Goal: Book appointment/travel/reservation

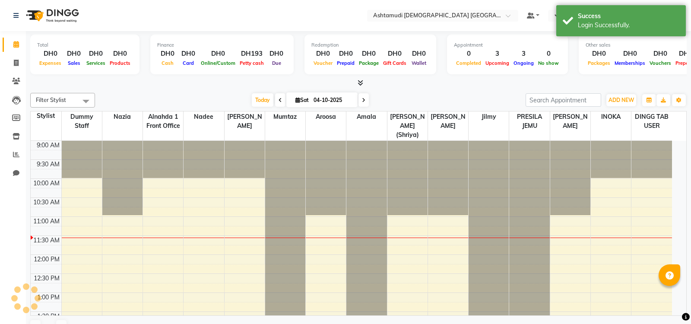
select select "en"
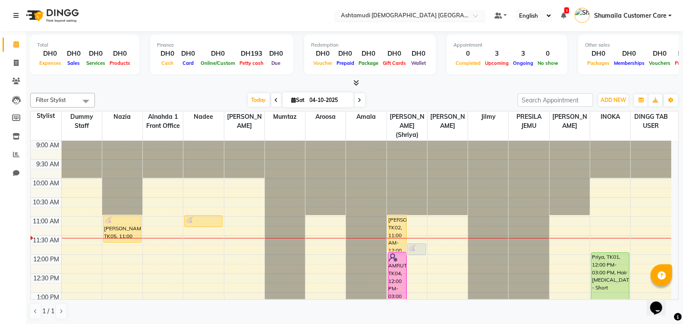
click at [468, 15] on div at bounding box center [410, 16] width 151 height 9
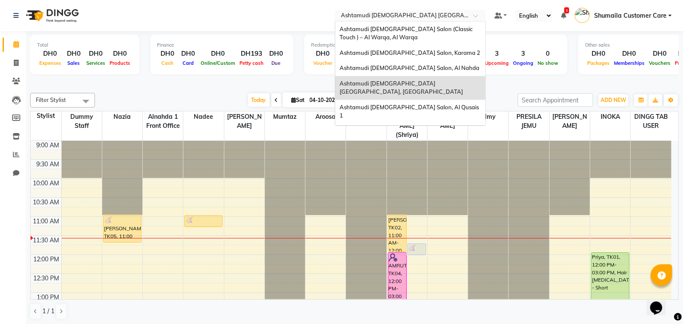
click at [416, 79] on div "Ashtamudi [DEMOGRAPHIC_DATA] [GEOGRAPHIC_DATA], [GEOGRAPHIC_DATA]" at bounding box center [410, 88] width 150 height 24
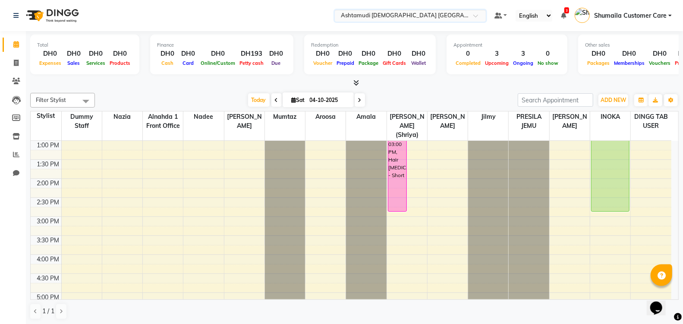
scroll to position [153, 0]
click at [403, 234] on div "9:00 AM 9:30 AM 10:00 AM 10:30 AM 11:00 AM 11:30 AM 12:00 PM 12:30 PM 1:00 PM 1…" at bounding box center [351, 252] width 641 height 531
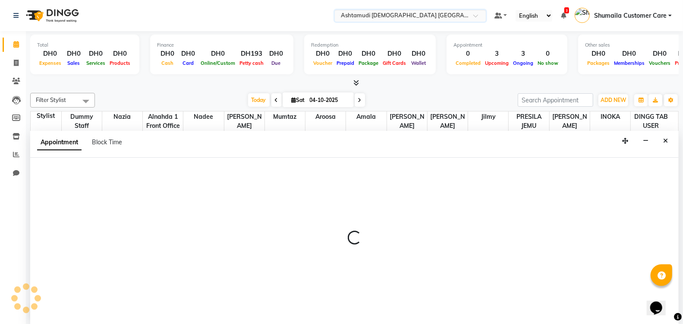
scroll to position [0, 0]
select select "86641"
select select "930"
select select "tentative"
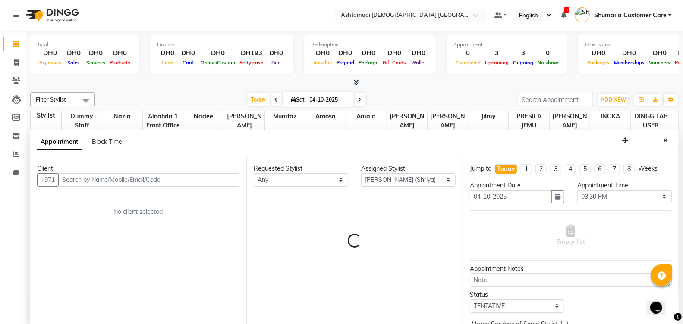
click at [108, 180] on input "text" at bounding box center [148, 179] width 181 height 13
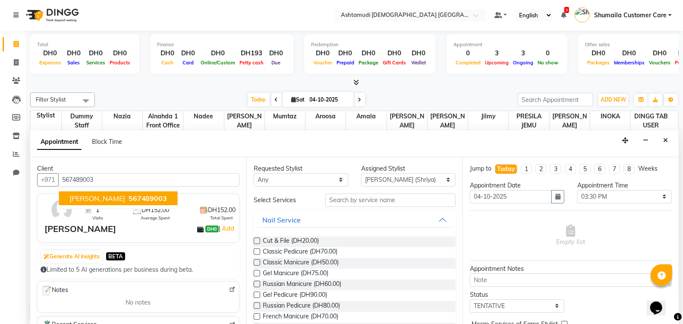
type input "567489003"
click at [312, 178] on select "Any Alnahda 1 front office [PERSON_NAME] [PERSON_NAME] DINGG TAB USER Dummy Sta…" at bounding box center [301, 179] width 95 height 13
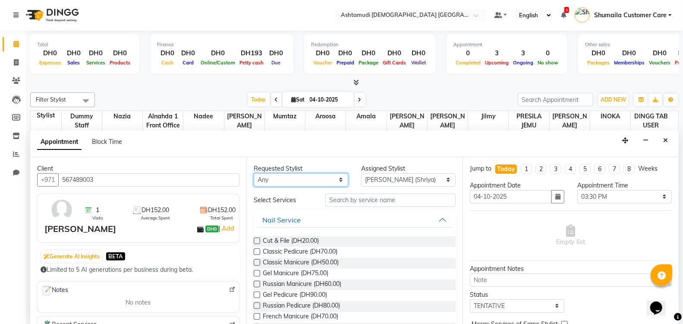
select select "86641"
click at [254, 173] on select "Any Alnahda 1 front office [PERSON_NAME] [PERSON_NAME] DINGG TAB USER Dummy Sta…" at bounding box center [301, 179] width 95 height 13
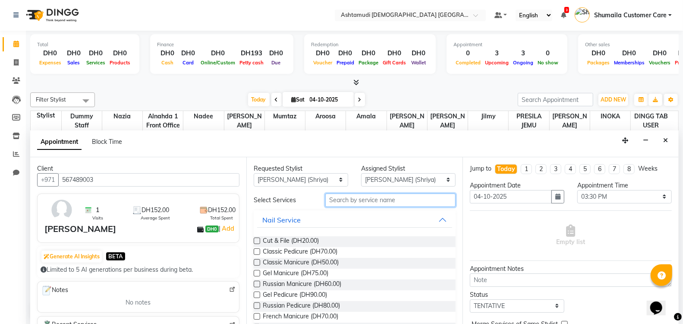
click at [342, 199] on input "text" at bounding box center [390, 199] width 130 height 13
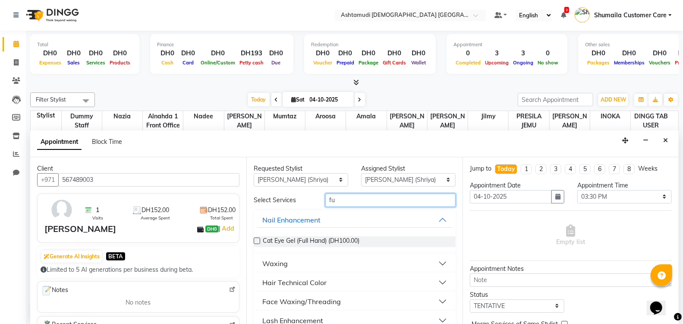
type input "f"
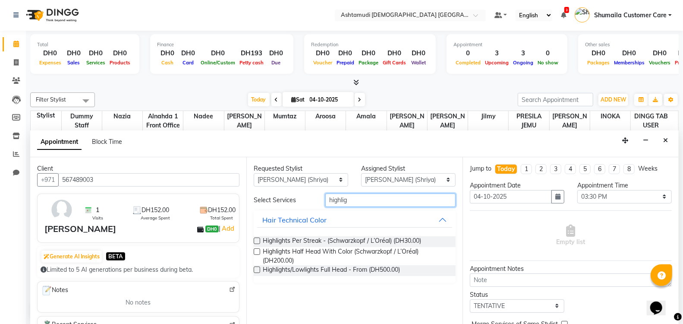
type input "highlig"
click at [257, 268] on label at bounding box center [257, 269] width 6 height 6
click at [257, 268] on input "checkbox" at bounding box center [257, 271] width 6 height 6
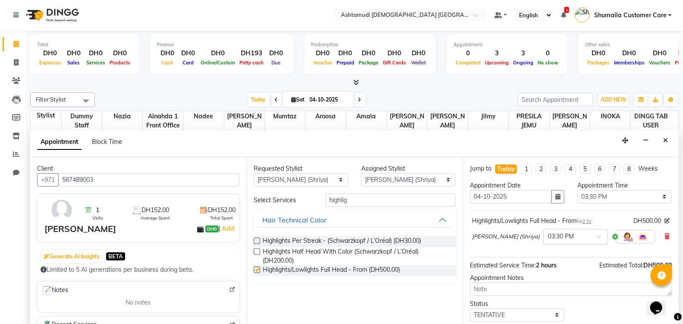
checkbox input "false"
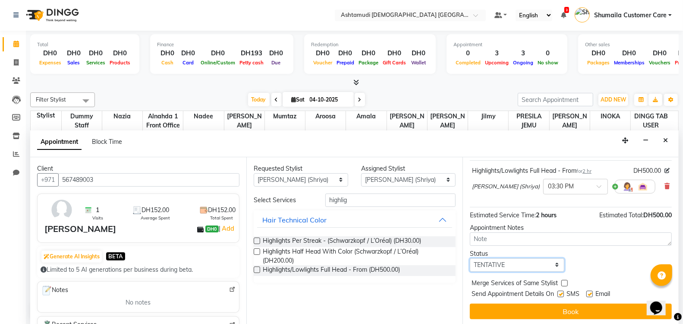
click at [488, 259] on select "Select TENTATIVE CONFIRM CHECK-IN UPCOMING" at bounding box center [517, 264] width 95 height 13
select select "confirm booking"
click at [470, 258] on select "Select TENTATIVE CONFIRM CHECK-IN UPCOMING" at bounding box center [517, 264] width 95 height 13
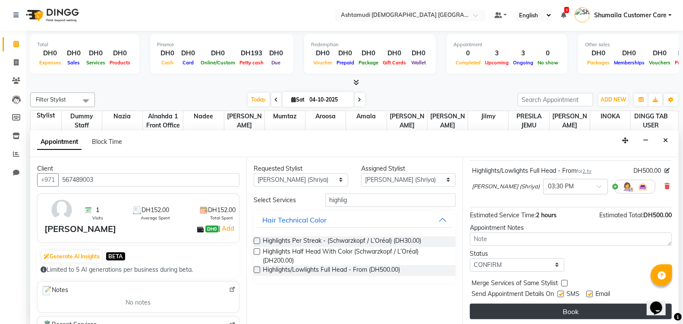
click at [495, 309] on button "Book" at bounding box center [571, 311] width 202 height 16
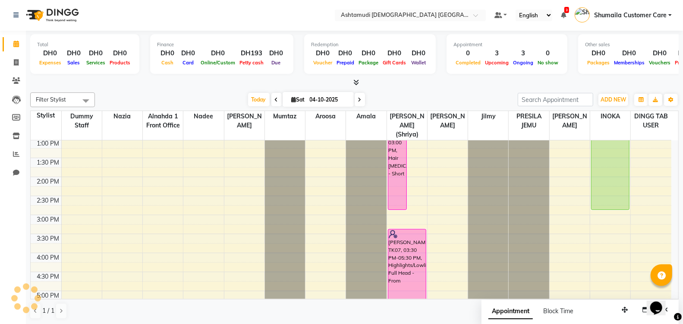
scroll to position [0, 0]
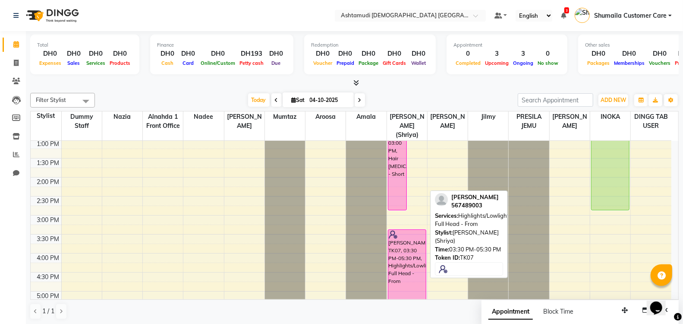
click at [395, 244] on div "[PERSON_NAME], TK07, 03:30 PM-05:30 PM, Highlights/Lowlights Full Head - From" at bounding box center [407, 266] width 38 height 73
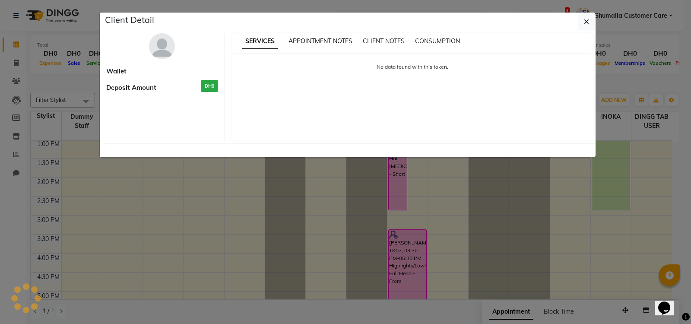
select select "6"
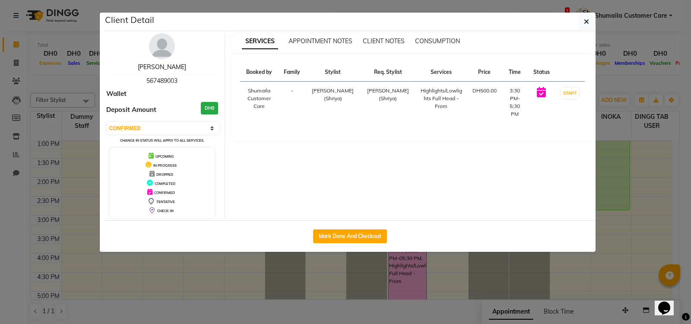
click at [161, 63] on link "[PERSON_NAME]" at bounding box center [162, 67] width 48 height 8
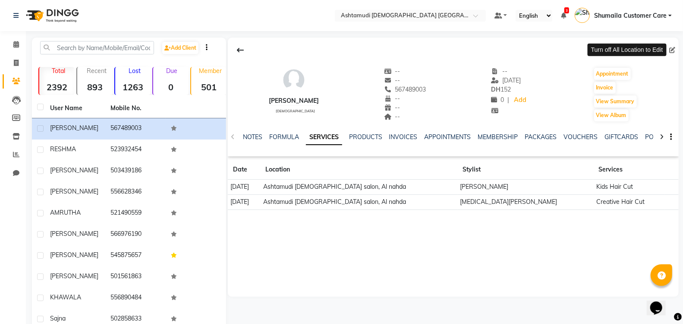
click at [672, 52] on span at bounding box center [673, 50] width 9 height 9
click at [672, 47] on span at bounding box center [673, 50] width 9 height 9
click at [445, 15] on input "text" at bounding box center [401, 16] width 125 height 9
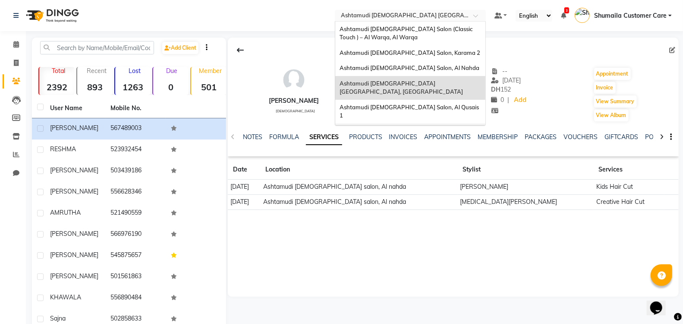
click at [438, 127] on span "Ashtamudi [DEMOGRAPHIC_DATA] Salon - Al Karama, [GEOGRAPHIC_DATA] -[GEOGRAPHIC_…" at bounding box center [402, 139] width 124 height 24
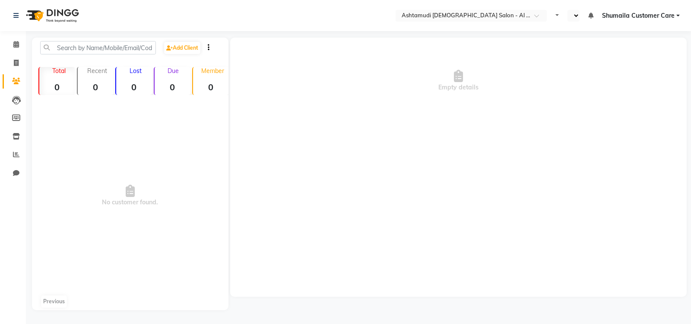
select select "en"
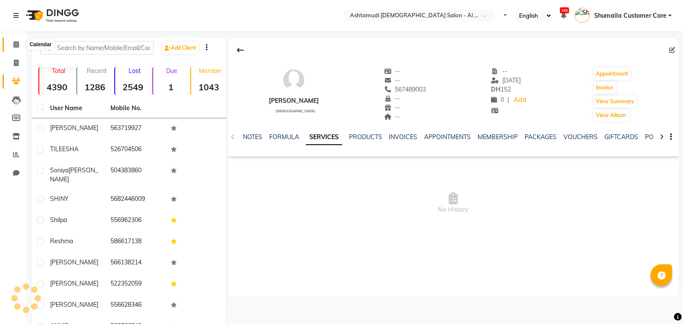
click at [14, 45] on icon at bounding box center [16, 44] width 6 height 6
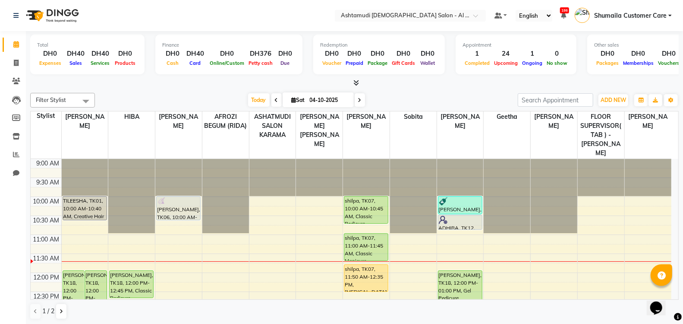
click at [275, 98] on icon at bounding box center [276, 100] width 3 height 5
type input "03-10-2025"
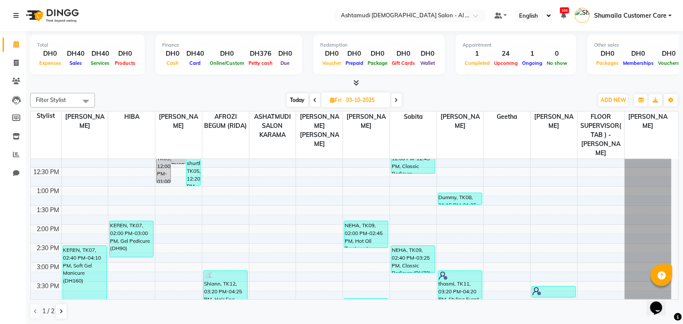
scroll to position [125, 0]
click at [402, 15] on input "text" at bounding box center [401, 16] width 125 height 9
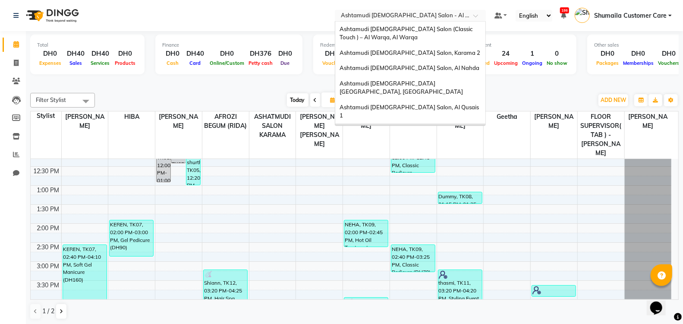
scroll to position [5, 0]
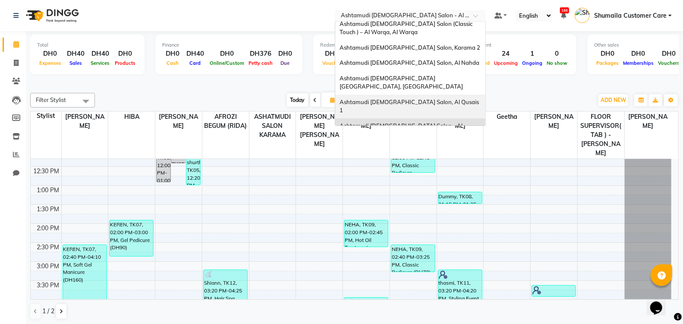
click at [400, 98] on span "Ashtamudi [DEMOGRAPHIC_DATA] Salon, Al Qusais 1" at bounding box center [410, 106] width 141 height 16
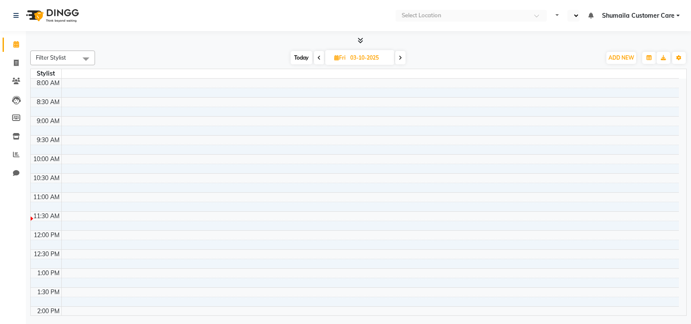
select select "en"
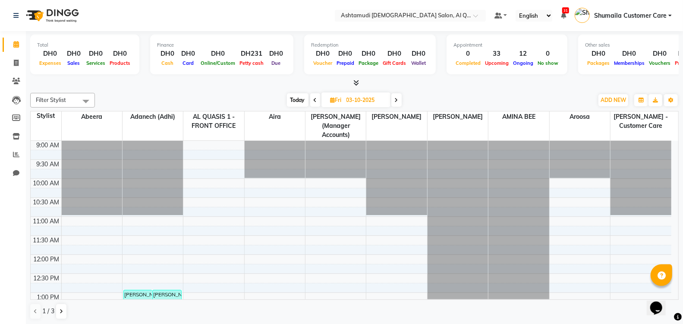
click at [398, 100] on icon at bounding box center [396, 100] width 3 height 5
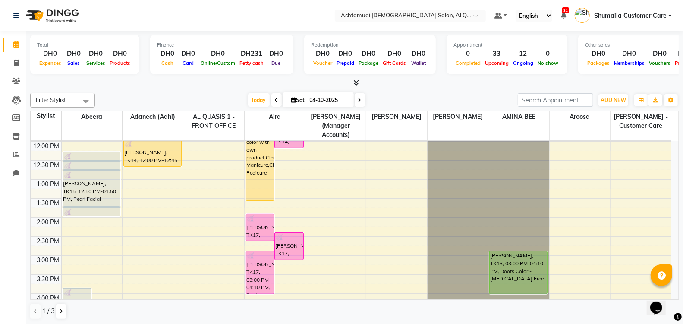
scroll to position [113, 0]
click at [61, 306] on button at bounding box center [61, 311] width 10 height 15
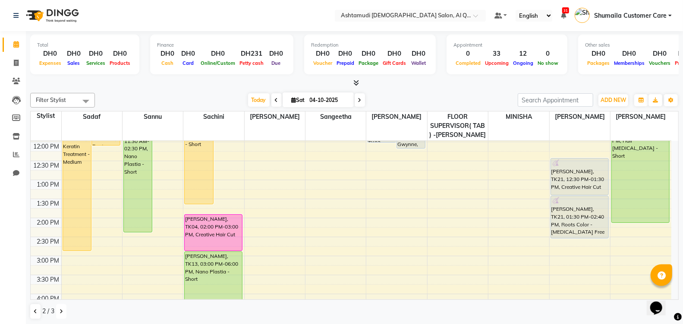
click at [61, 306] on button at bounding box center [61, 311] width 10 height 15
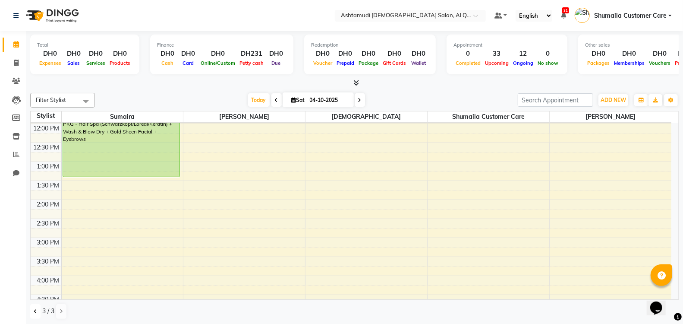
click at [35, 309] on icon at bounding box center [35, 311] width 3 height 5
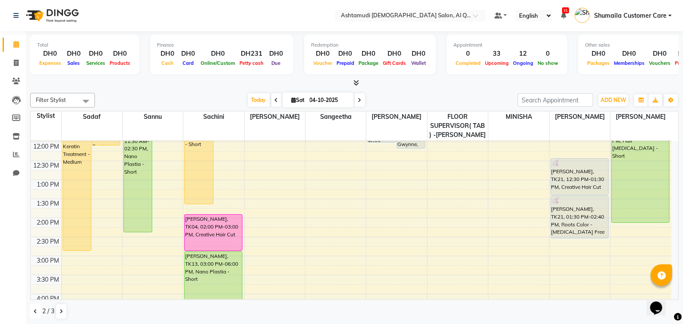
click at [35, 309] on icon at bounding box center [35, 311] width 3 height 5
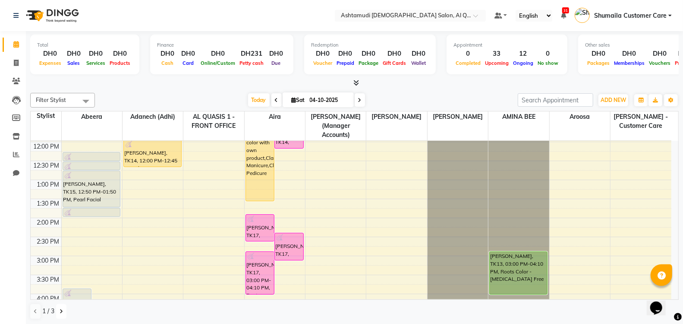
click at [58, 308] on button at bounding box center [61, 311] width 10 height 15
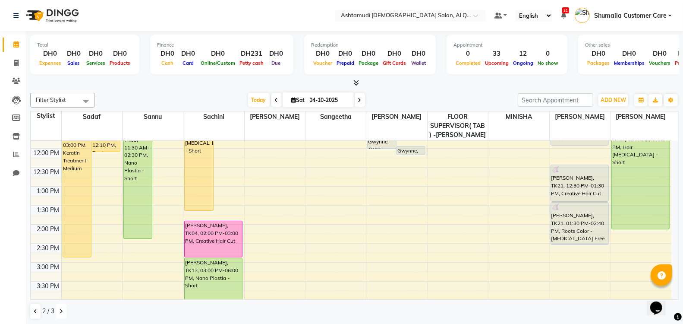
scroll to position [95, 0]
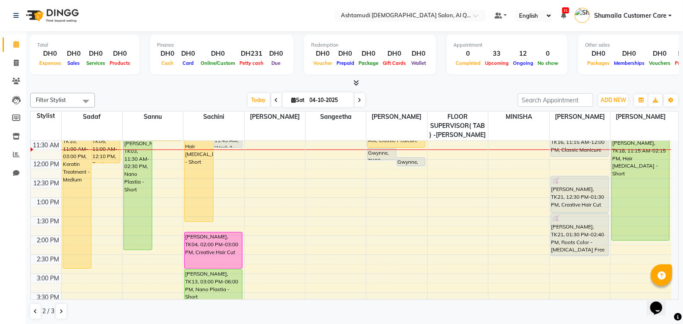
click at [358, 98] on icon at bounding box center [359, 100] width 3 height 5
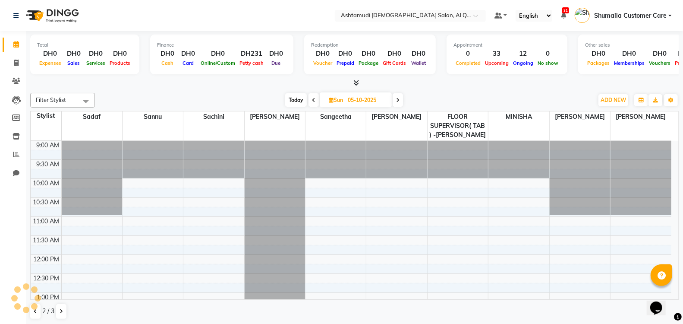
scroll to position [75, 0]
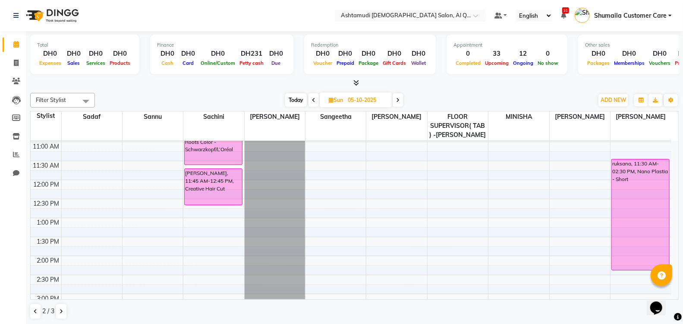
click at [314, 101] on icon at bounding box center [313, 100] width 3 height 5
type input "04-10-2025"
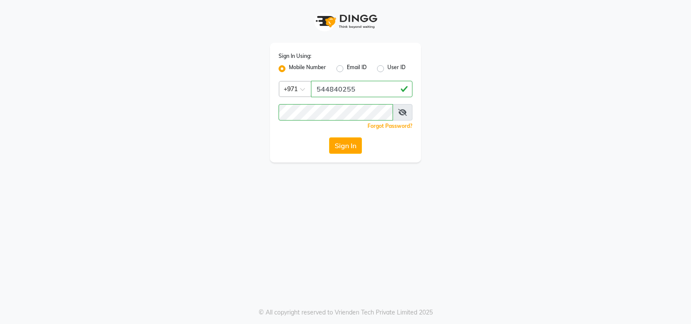
click at [347, 147] on button "Sign In" at bounding box center [345, 145] width 33 height 16
